Goal: Task Accomplishment & Management: Manage account settings

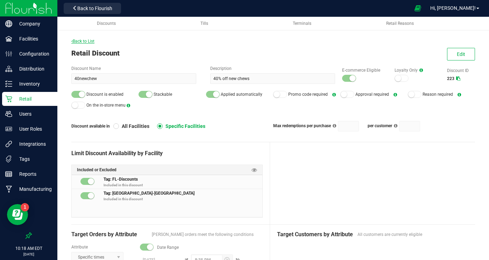
click at [84, 42] on span "Back to List" at bounding box center [82, 41] width 23 height 5
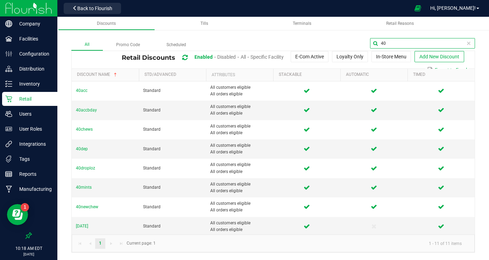
drag, startPoint x: 462, startPoint y: 44, endPoint x: 385, endPoint y: 39, distance: 77.5
click at [385, 39] on input "40" at bounding box center [422, 43] width 105 height 10
type input "dvape"
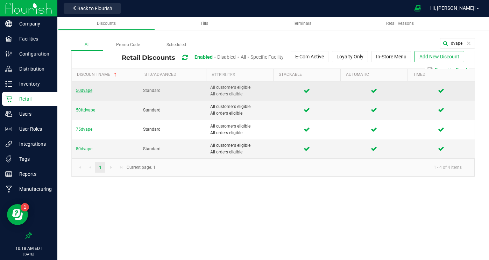
click at [83, 89] on span "50dvape" at bounding box center [84, 90] width 16 height 5
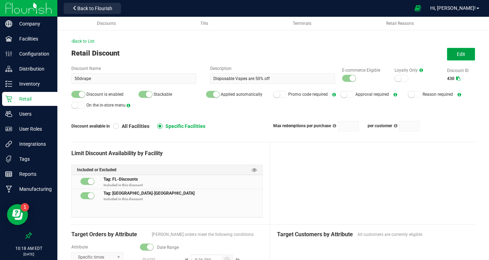
click at [462, 57] on span "Edit" at bounding box center [461, 54] width 8 height 6
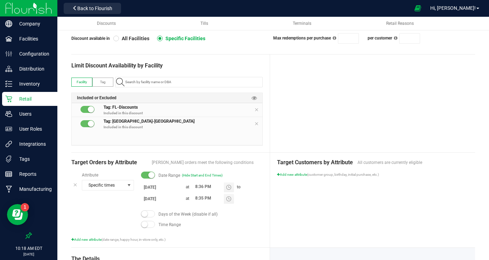
scroll to position [92, 0]
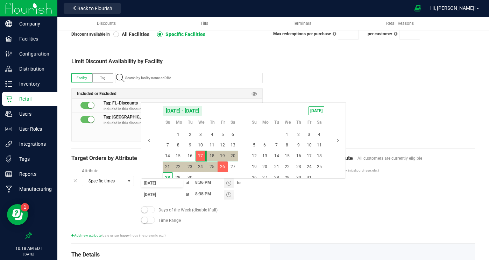
click at [154, 185] on input "[DATE]" at bounding box center [162, 183] width 42 height 9
click at [312, 109] on span "[DATE]" at bounding box center [317, 110] width 16 height 9
type input "[DATE]"
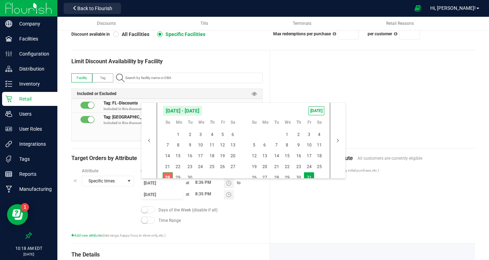
drag, startPoint x: 310, startPoint y: 175, endPoint x: 317, endPoint y: 182, distance: 9.9
click at [310, 176] on span "31" at bounding box center [309, 177] width 10 height 11
type input "[DATE]"
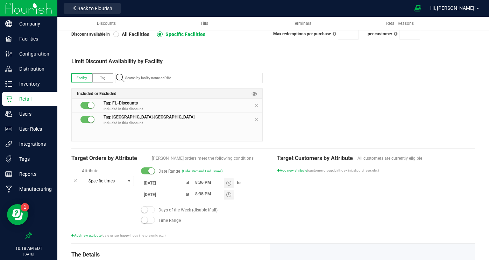
click at [372, 211] on div "Target Customers by Attribute All customers are currently eligible Add new attr…" at bounding box center [372, 196] width 205 height 95
click at [196, 182] on input "8:36 PM" at bounding box center [208, 182] width 32 height 9
type input "6:06 PM"
click at [346, 189] on div "Target Customers by Attribute All customers are currently eligible Add new attr…" at bounding box center [372, 196] width 205 height 95
click at [345, 189] on div "Target Customers by Attribute All customers are currently eligible Add new attr…" at bounding box center [372, 196] width 205 height 95
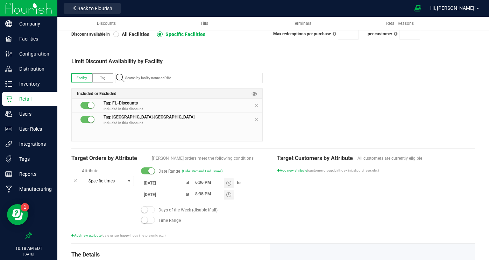
click at [352, 99] on div at bounding box center [372, 99] width 205 height 98
click at [350, 100] on div at bounding box center [372, 99] width 205 height 98
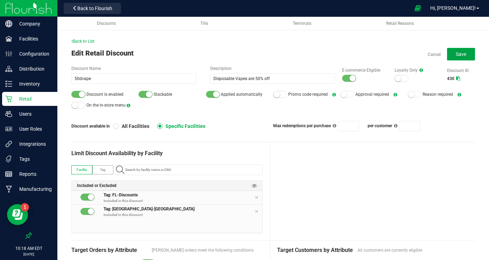
drag, startPoint x: 460, startPoint y: 54, endPoint x: 446, endPoint y: 68, distance: 19.6
click at [459, 54] on span "Save" at bounding box center [461, 54] width 10 height 6
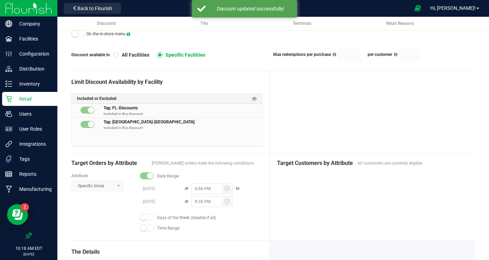
scroll to position [72, 0]
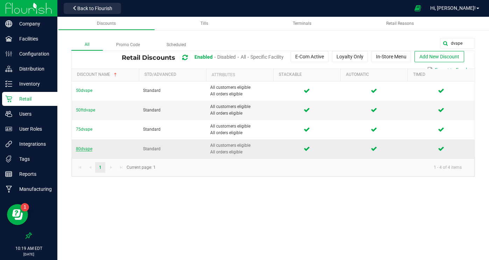
click at [83, 149] on span "80dvape" at bounding box center [84, 149] width 16 height 5
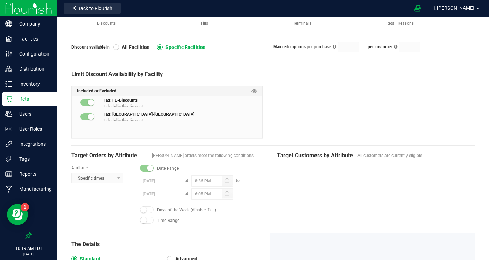
scroll to position [79, 0]
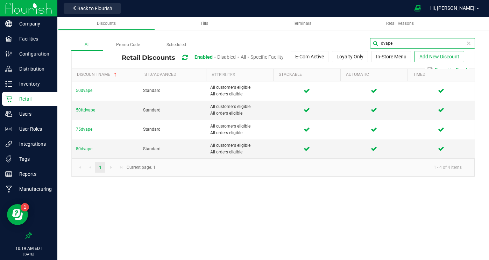
drag, startPoint x: 470, startPoint y: 43, endPoint x: 393, endPoint y: 43, distance: 77.3
click at [393, 43] on input "dvape" at bounding box center [422, 43] width 105 height 10
type input "d"
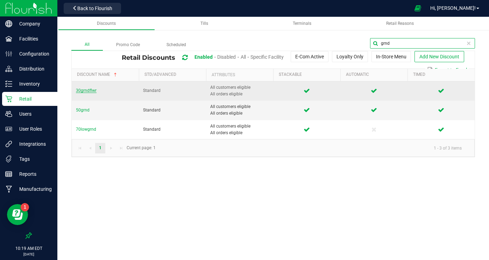
type input "grnd"
click at [86, 89] on span "30grndflwr" at bounding box center [86, 90] width 21 height 5
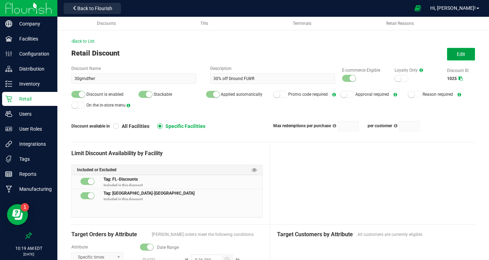
click at [452, 54] on button "Edit" at bounding box center [461, 54] width 28 height 13
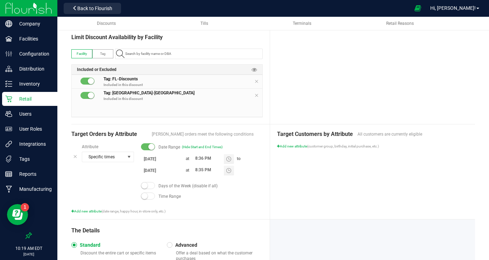
scroll to position [125, 0]
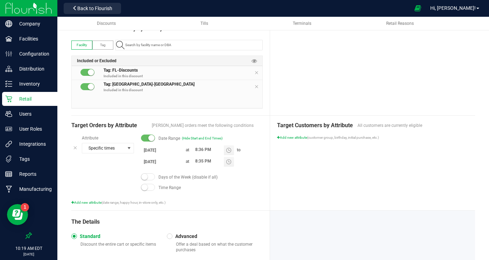
click at [149, 150] on input "[DATE]" at bounding box center [162, 150] width 42 height 9
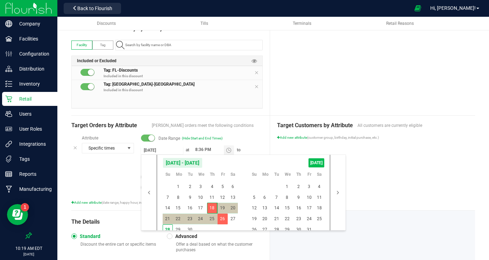
drag, startPoint x: 322, startPoint y: 161, endPoint x: 315, endPoint y: 166, distance: 8.8
click at [322, 161] on span "[DATE]" at bounding box center [317, 162] width 16 height 9
type input "[DATE]"
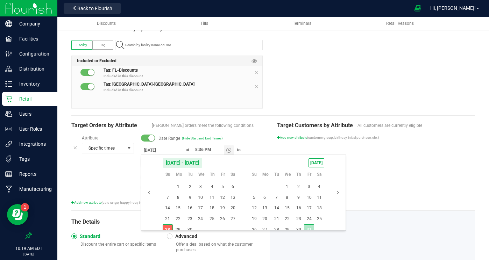
click at [310, 228] on span "31" at bounding box center [309, 230] width 10 height 11
type input "[DATE]"
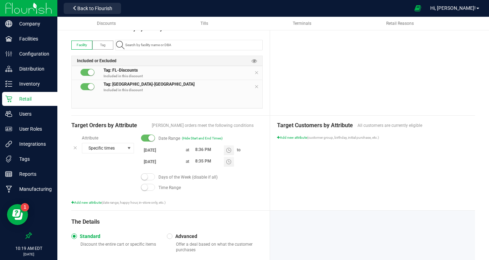
click at [196, 149] on input "8:36 PM" at bounding box center [208, 150] width 32 height 9
type input "6:06 PM"
click at [325, 187] on div "Target Customers by Attribute All customers are currently eligible Add new attr…" at bounding box center [372, 163] width 205 height 95
click at [348, 86] on div at bounding box center [372, 66] width 205 height 98
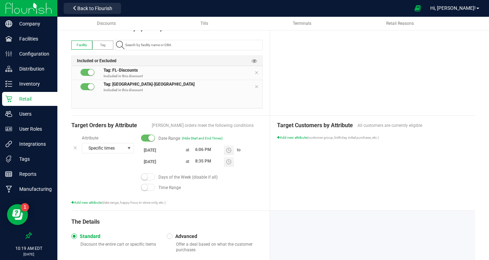
click at [348, 86] on div at bounding box center [372, 66] width 205 height 98
click at [348, 87] on div at bounding box center [372, 66] width 205 height 98
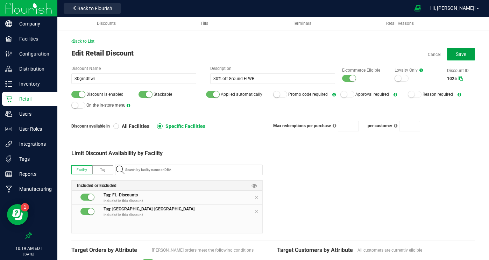
click at [469, 53] on button "Save" at bounding box center [461, 54] width 28 height 13
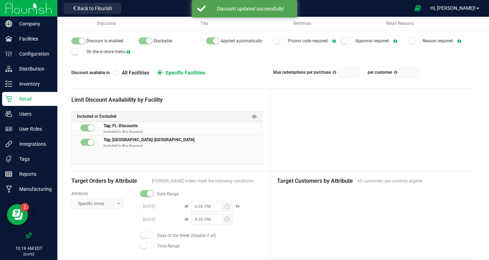
scroll to position [65, 0]
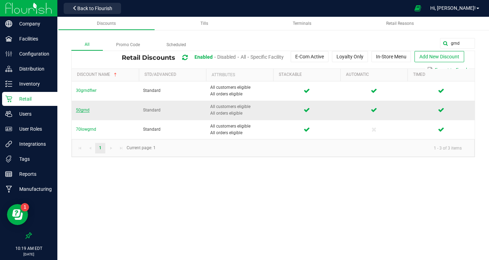
click at [82, 109] on span "50grnd" at bounding box center [83, 110] width 14 height 5
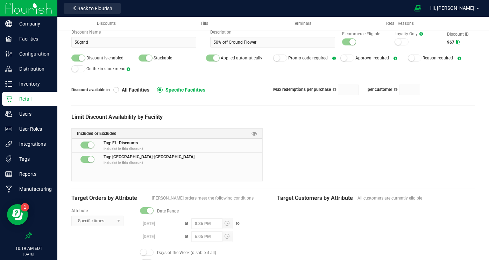
scroll to position [45, 0]
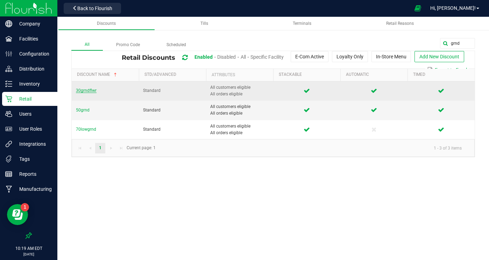
click at [89, 91] on span "30grndflwr" at bounding box center [86, 90] width 21 height 5
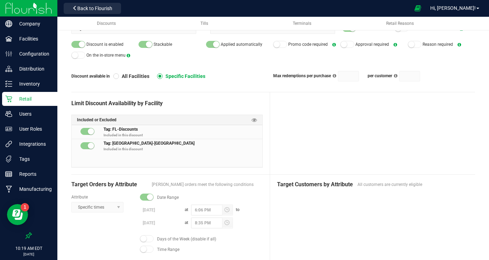
scroll to position [51, 0]
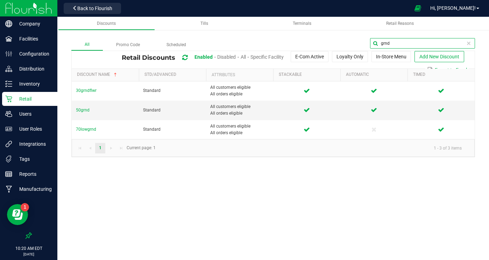
drag, startPoint x: 459, startPoint y: 45, endPoint x: 375, endPoint y: 35, distance: 84.6
click at [375, 35] on div "All Promo Code Scheduled grnd Retail Discounts Enabled Disabled All Specific Fa…" at bounding box center [273, 90] width 432 height 147
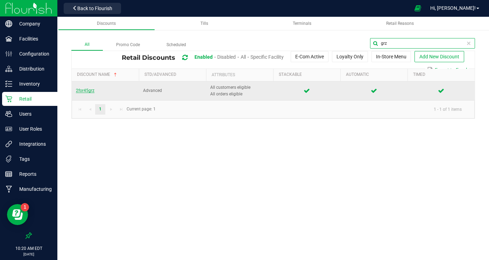
type input "grz"
click at [90, 90] on span "2for45grz" at bounding box center [85, 90] width 19 height 5
